Goal: Communication & Community: Answer question/provide support

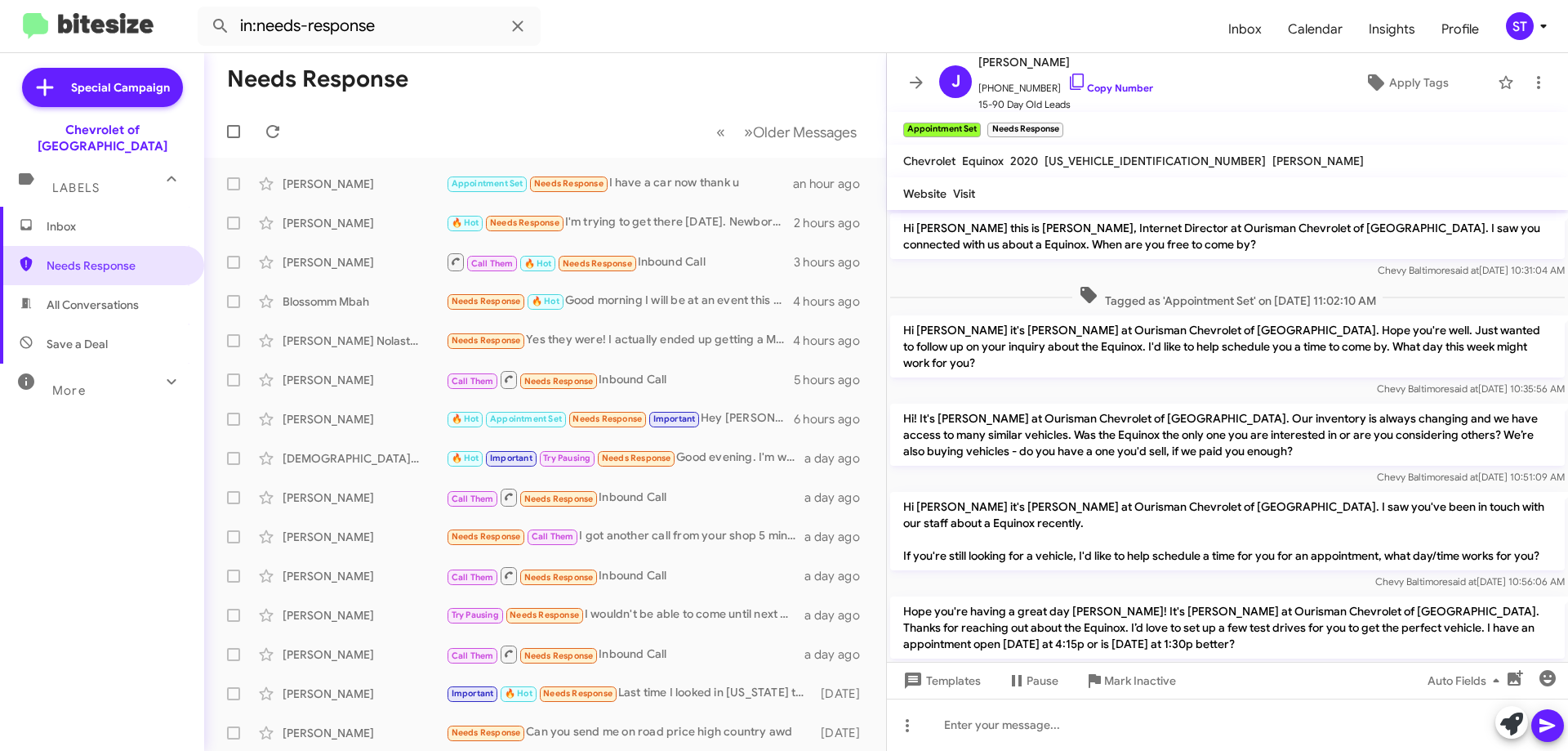
scroll to position [701, 0]
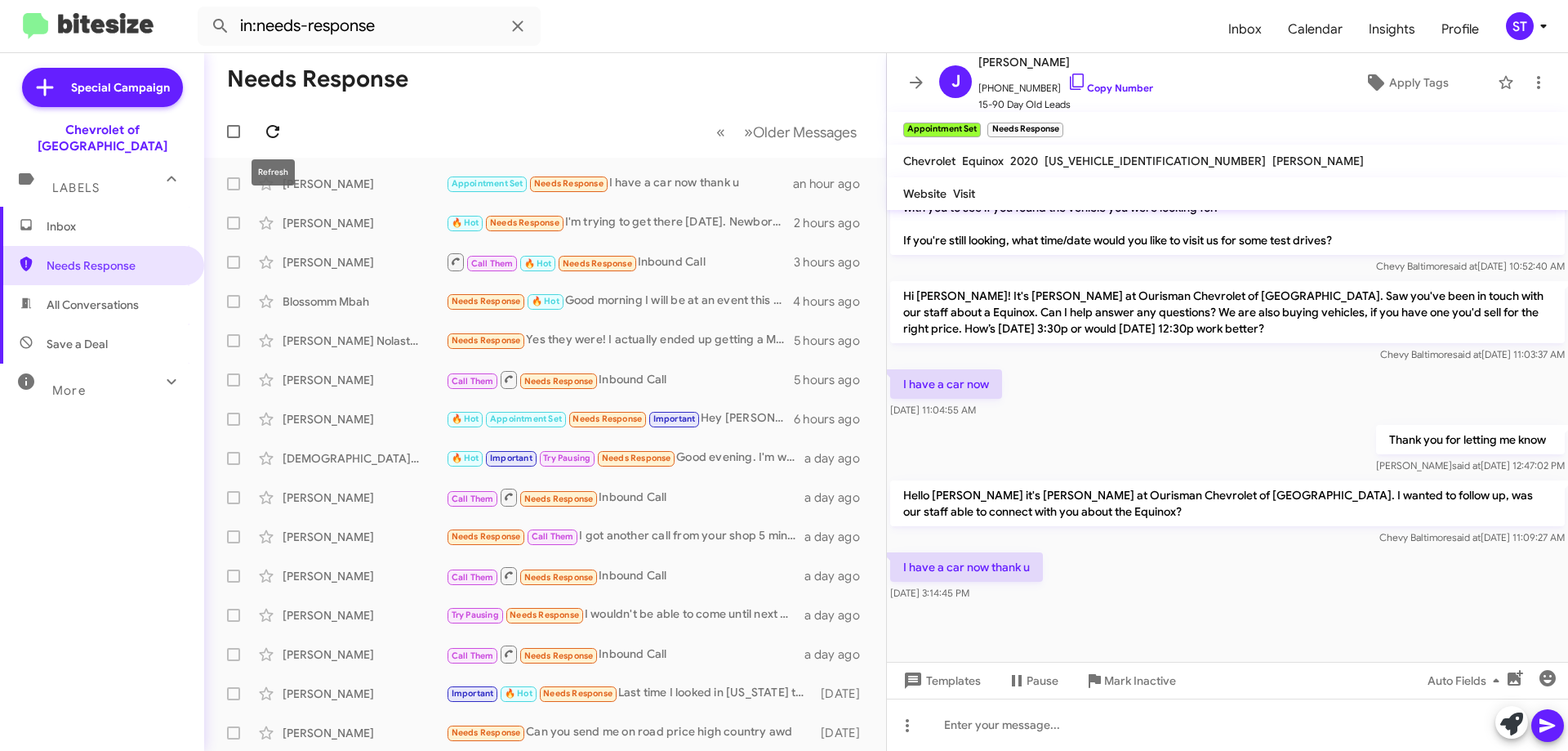
click at [271, 133] on icon at bounding box center [272, 131] width 20 height 20
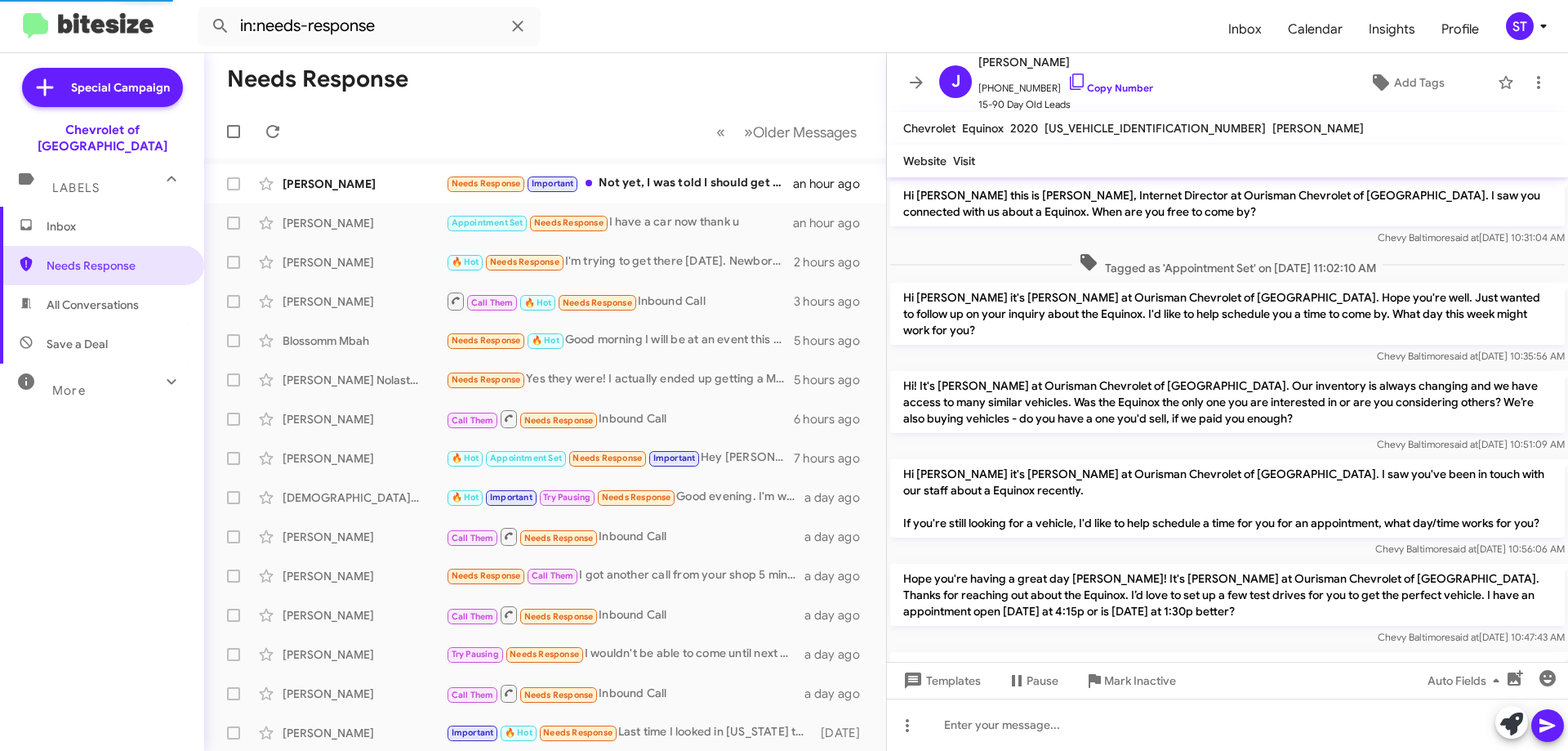
scroll to position [669, 0]
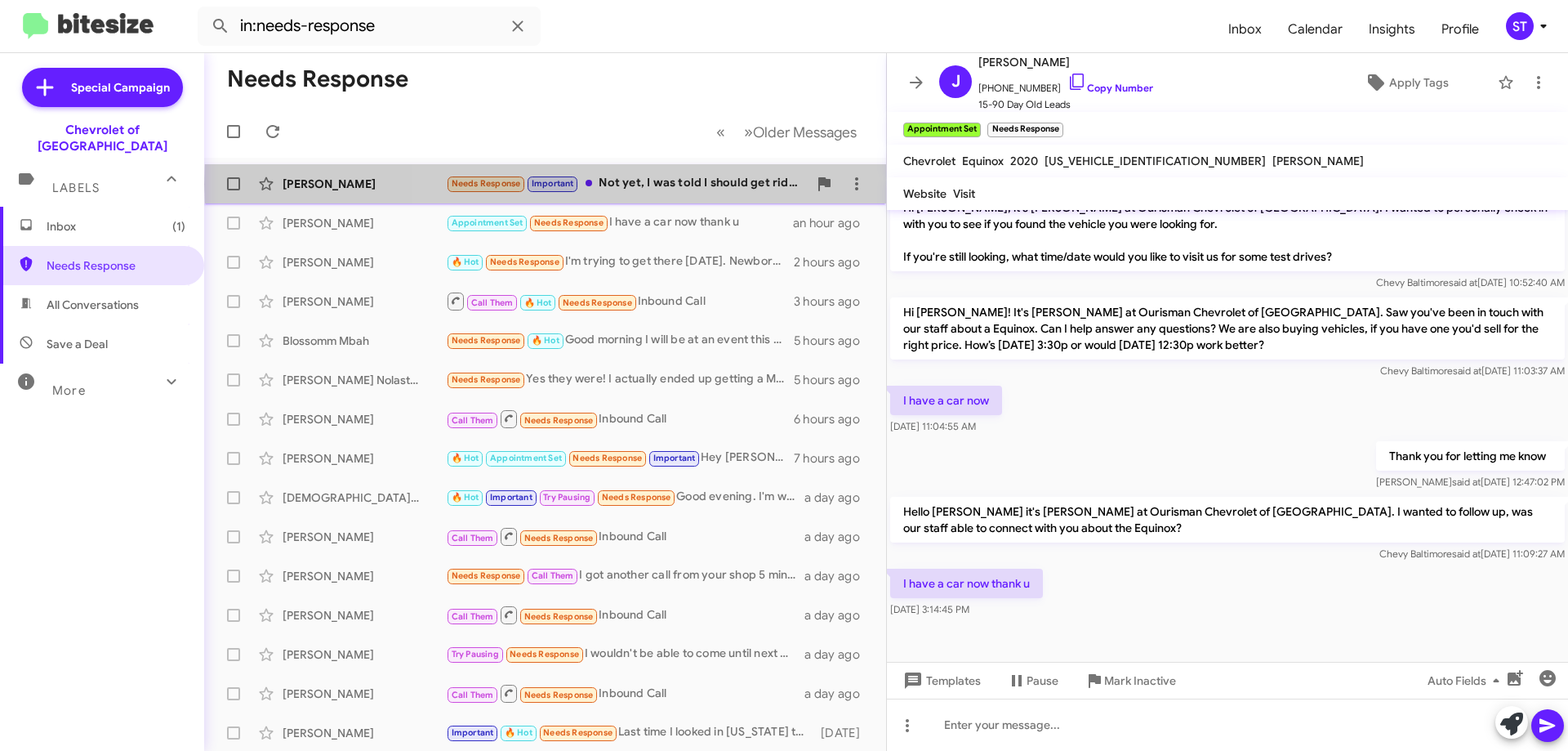
click at [671, 184] on div "Needs Response Important Not yet, I was told I should get rid of what I have fi…" at bounding box center [627, 183] width 362 height 19
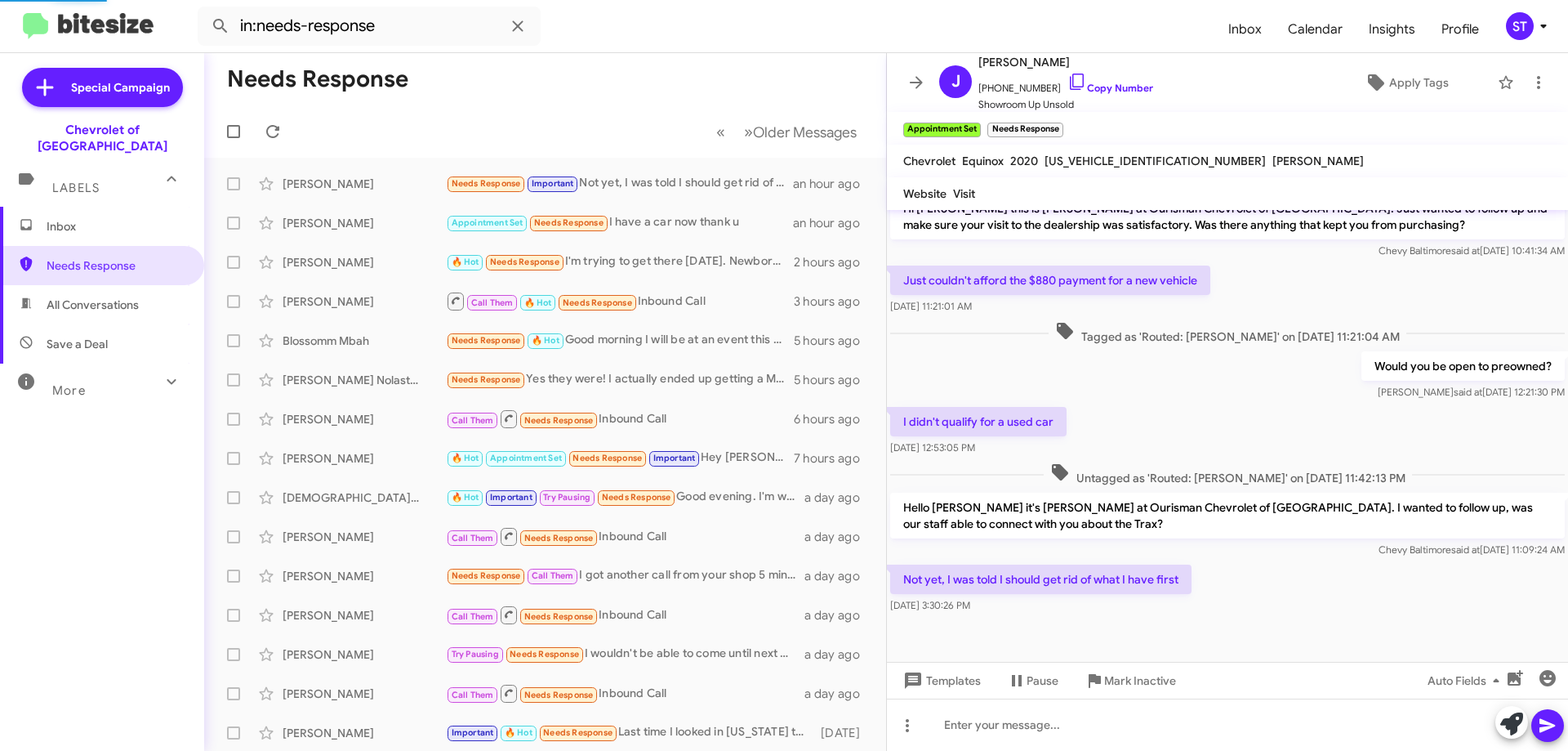
scroll to position [317, 0]
